Goal: Check status: Check status

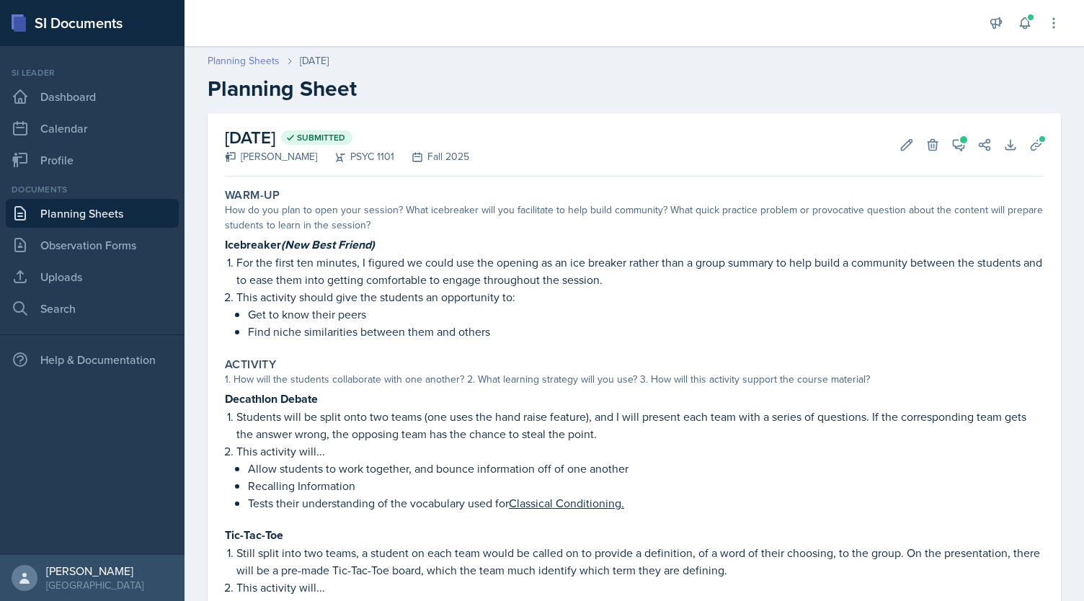
click at [231, 63] on link "Planning Sheets" at bounding box center [244, 60] width 72 height 15
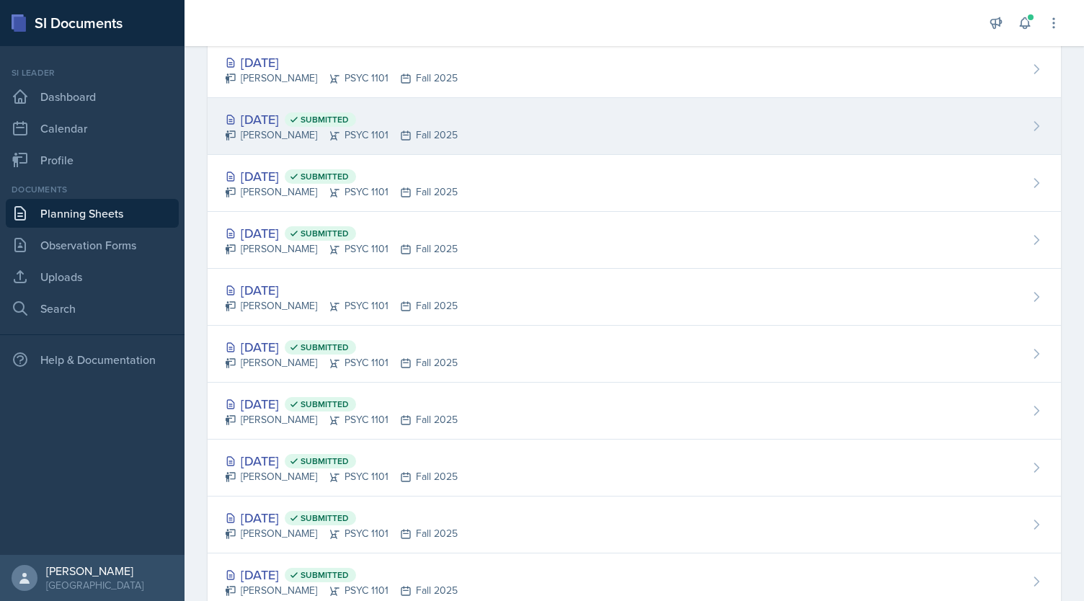
scroll to position [564, 0]
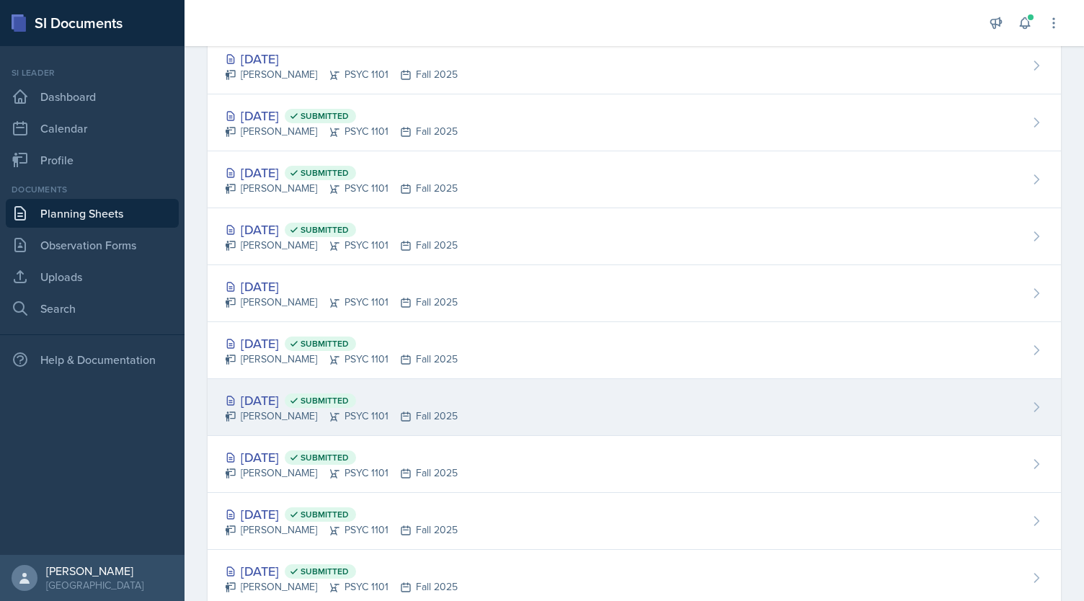
click at [288, 395] on div "[DATE] Submitted" at bounding box center [341, 400] width 233 height 19
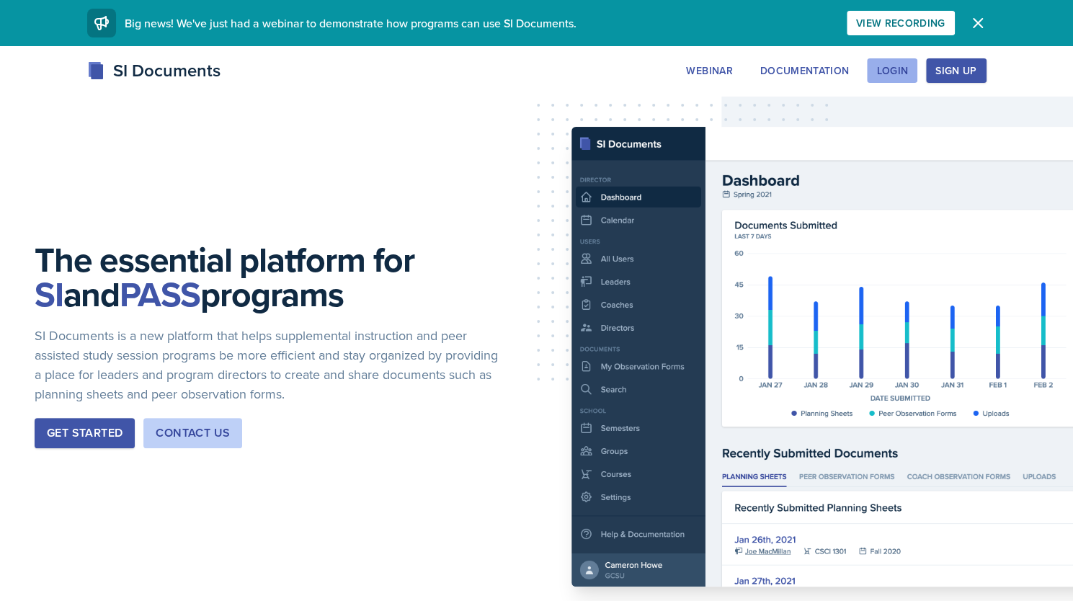
click at [901, 68] on div "Login" at bounding box center [892, 71] width 32 height 12
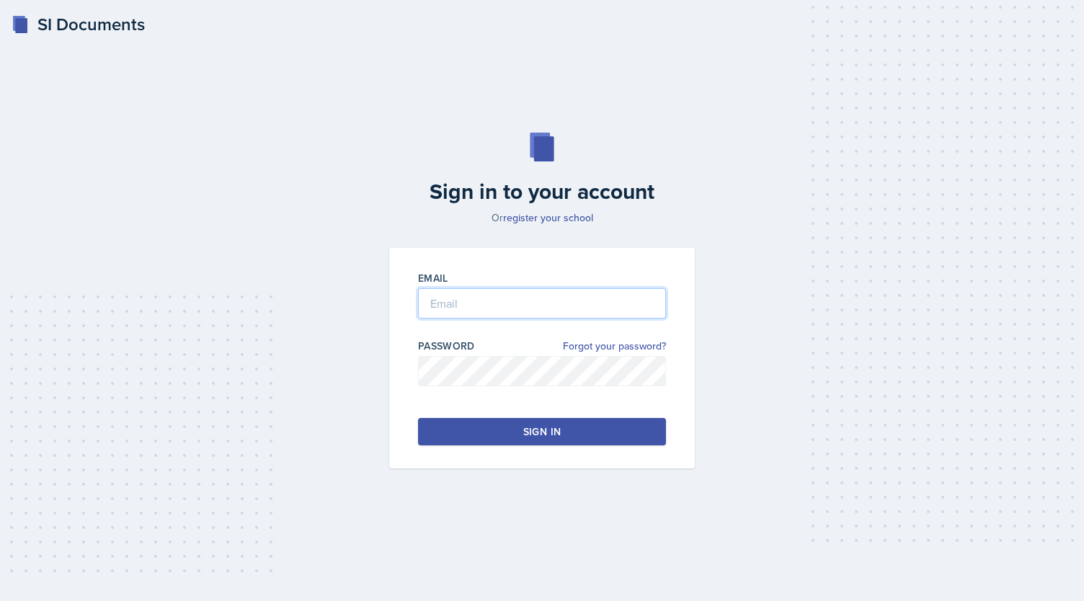
click at [556, 304] on input "email" at bounding box center [542, 303] width 248 height 30
type input "[EMAIL_ADDRESS][DOMAIN_NAME]"
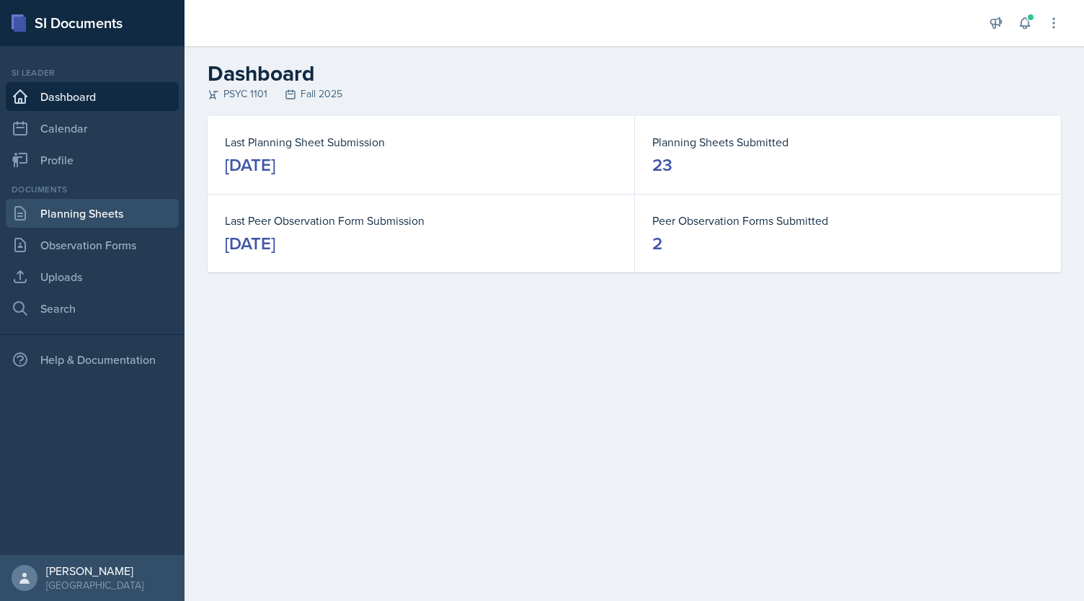
click at [127, 210] on link "Planning Sheets" at bounding box center [92, 213] width 173 height 29
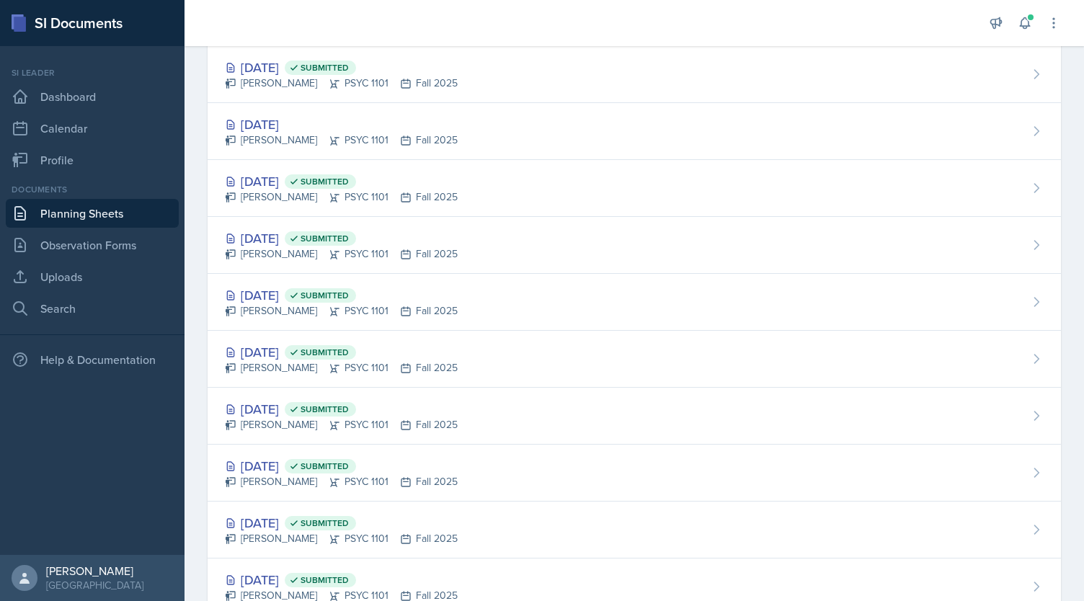
scroll to position [739, 0]
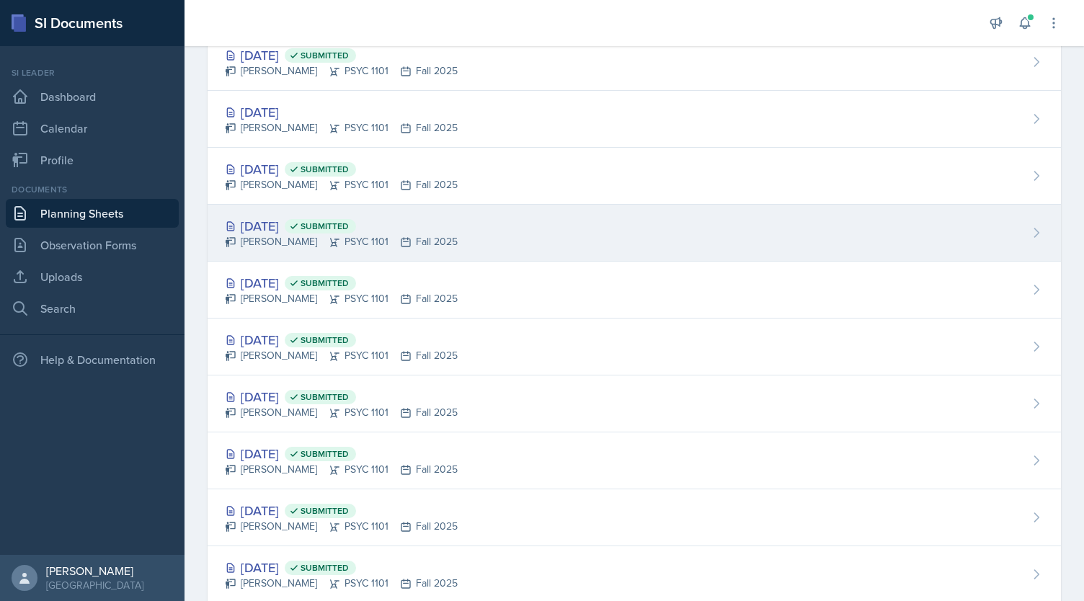
click at [400, 223] on div "[DATE] Submitted" at bounding box center [341, 225] width 233 height 19
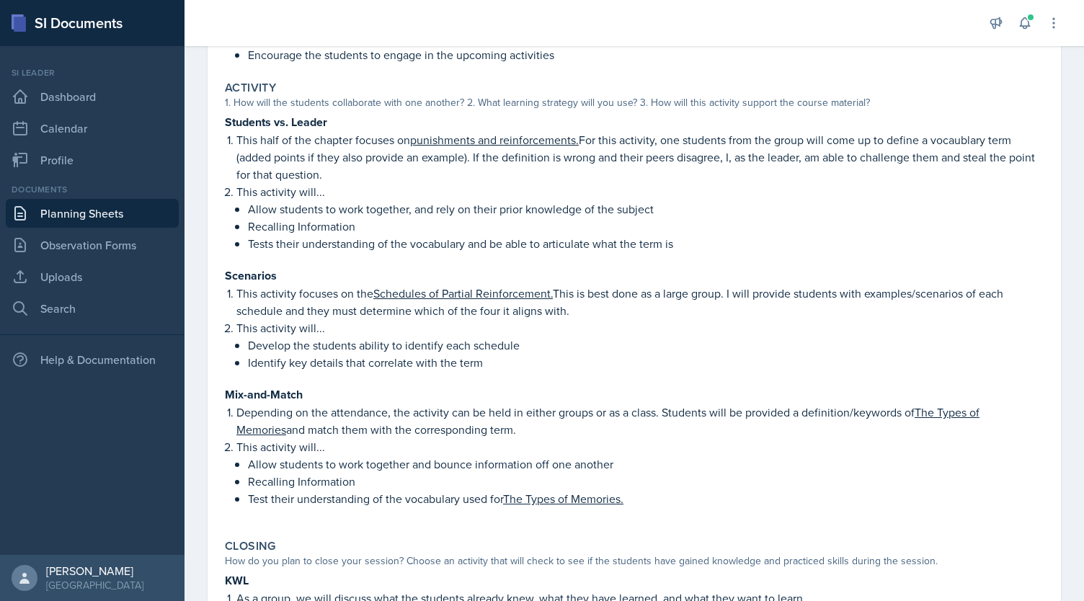
scroll to position [272, 0]
